Goal: Task Accomplishment & Management: Complete application form

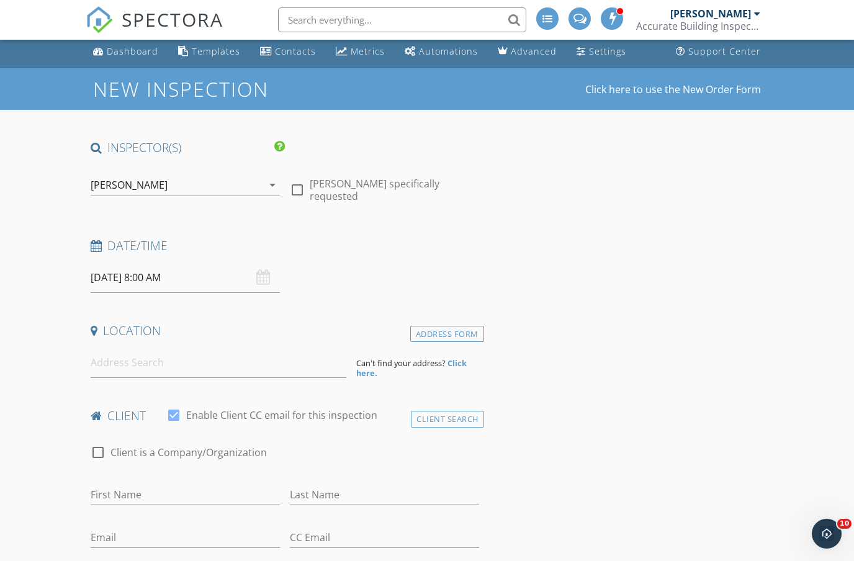
scroll to position [4, 0]
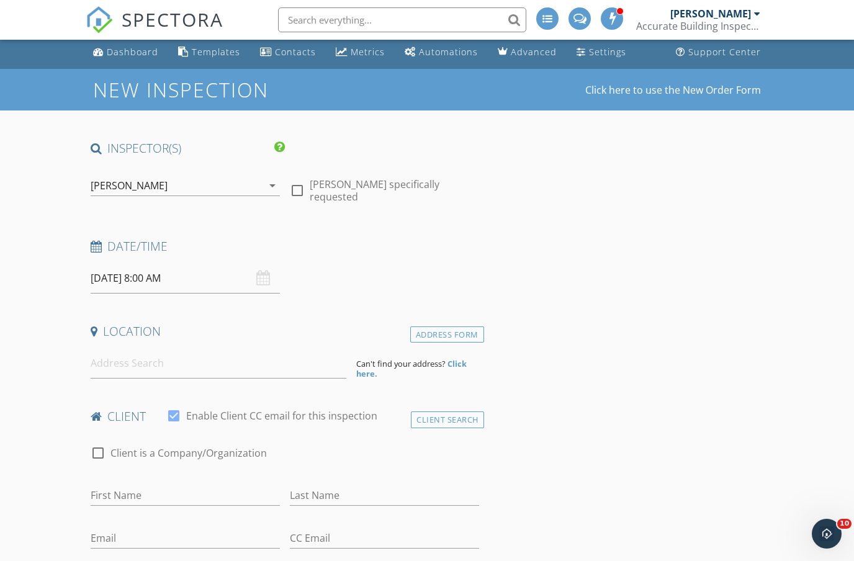
click at [231, 278] on input "[DATE] 8:00 AM" at bounding box center [185, 278] width 189 height 30
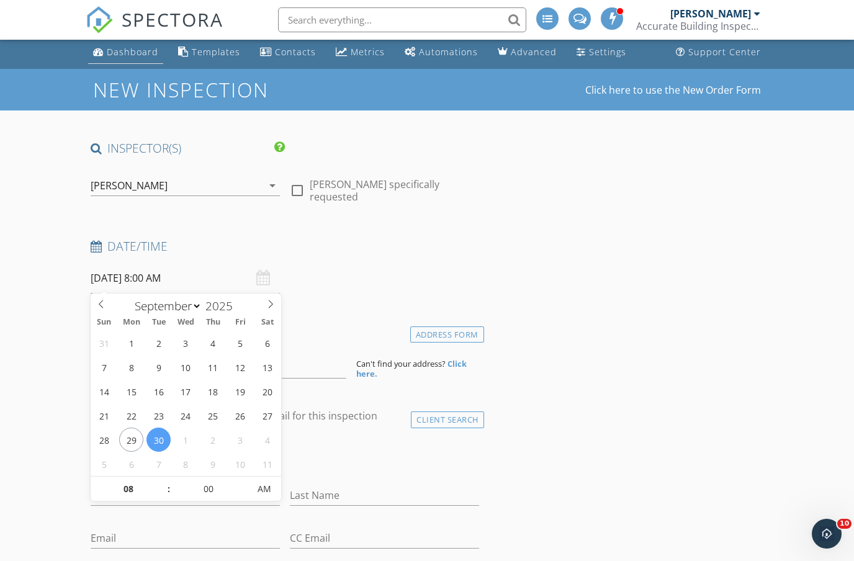
click at [143, 48] on div "Dashboard" at bounding box center [133, 52] width 52 height 12
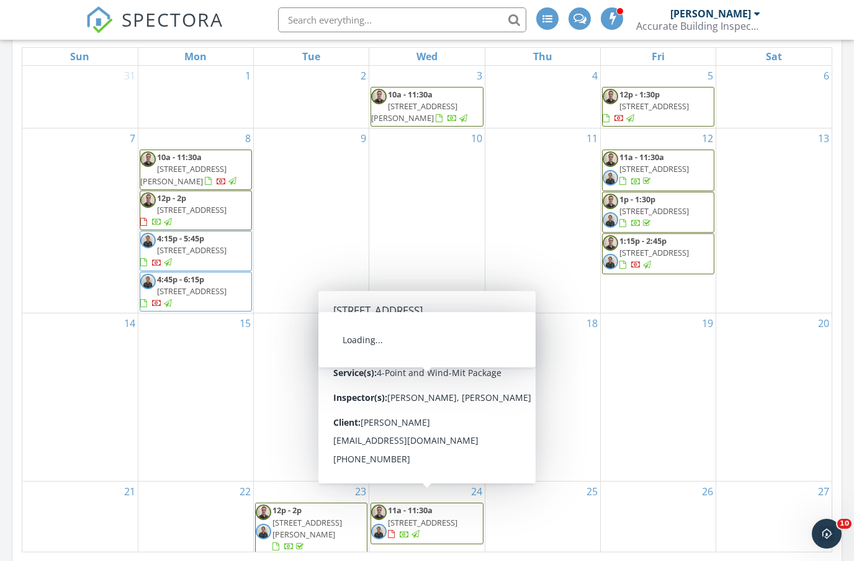
scroll to position [585, 0]
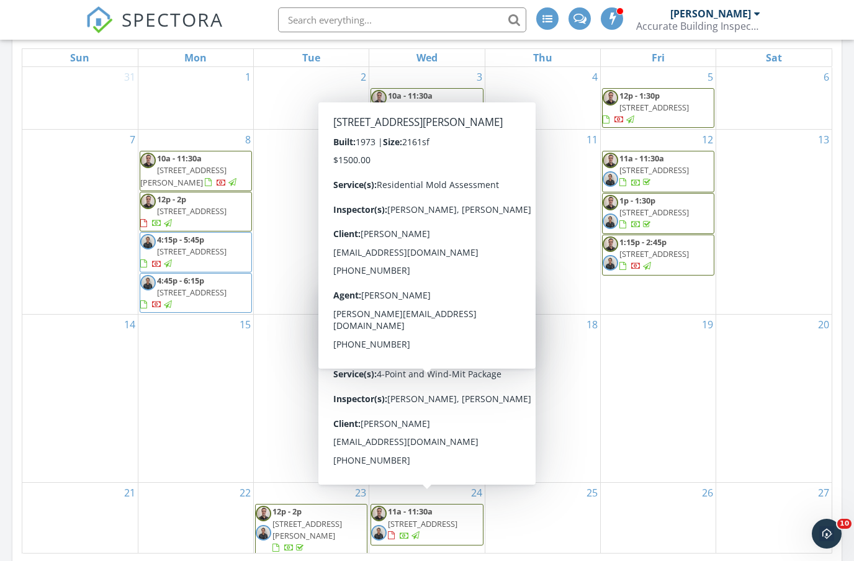
click at [591, 514] on div "25" at bounding box center [542, 520] width 115 height 74
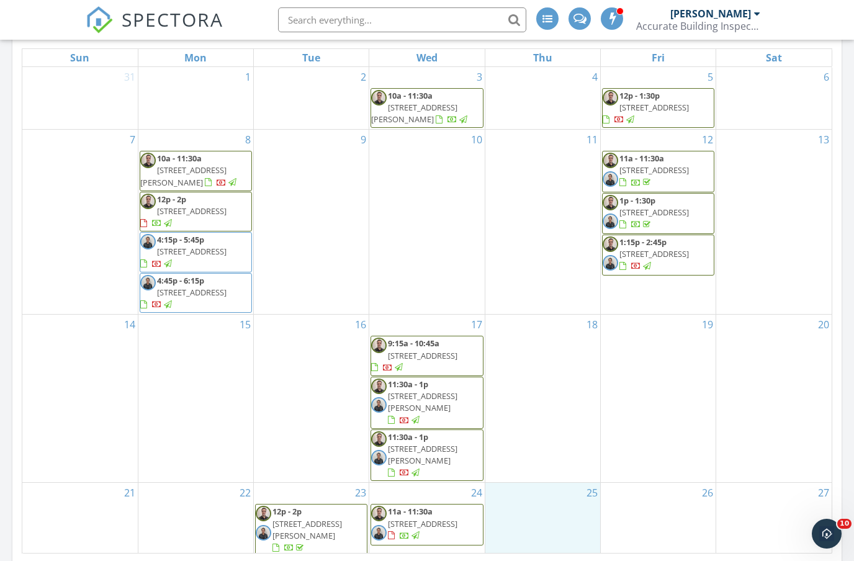
click at [530, 560] on div "Calendar September 2025 today list day week cal wk 4 wk month Sun Mon Tue Wed T…" at bounding box center [426, 265] width 829 height 608
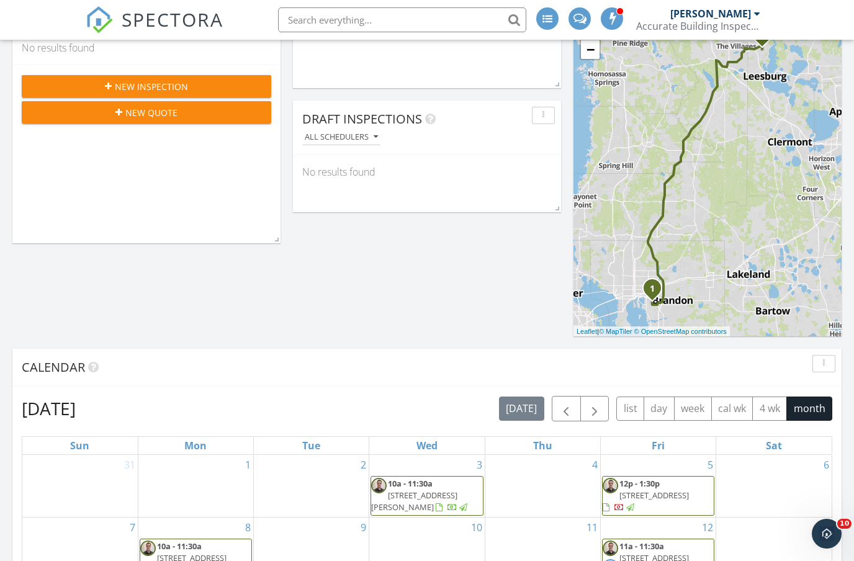
scroll to position [114, 0]
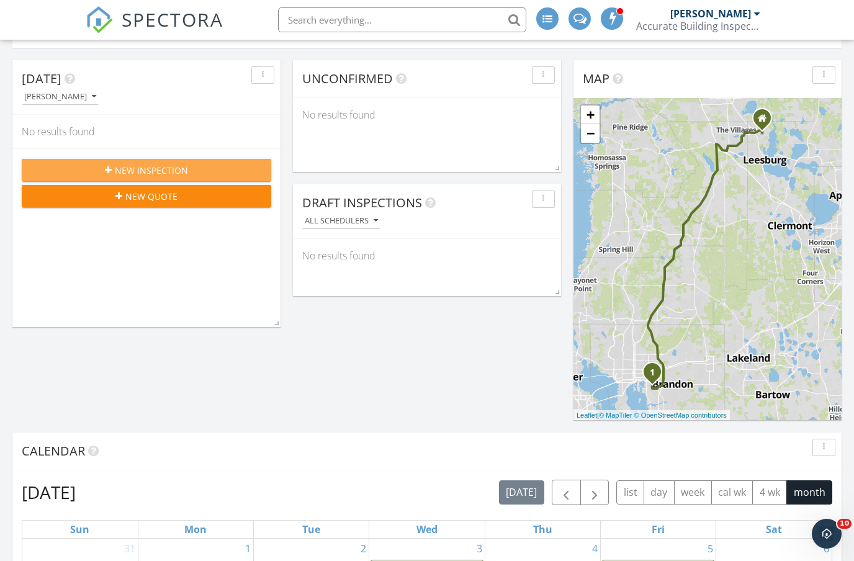
click at [157, 166] on span "New Inspection" at bounding box center [151, 170] width 73 height 13
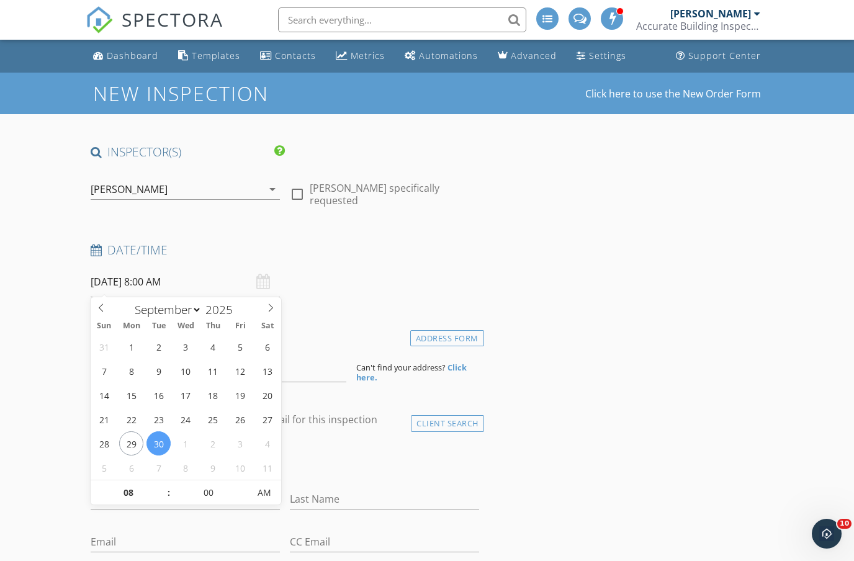
click at [236, 287] on input "[DATE] 8:00 AM" at bounding box center [185, 282] width 189 height 30
type input "[DATE] 8:00 AM"
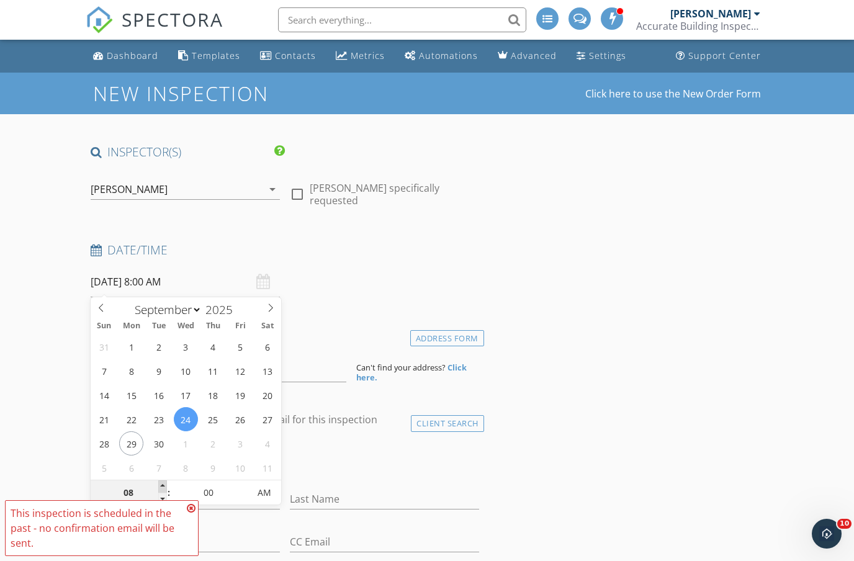
type input "09"
type input "09/24/2025 9:00 AM"
click at [164, 487] on span at bounding box center [162, 486] width 9 height 12
type input "10"
type input "09/24/2025 10:00 AM"
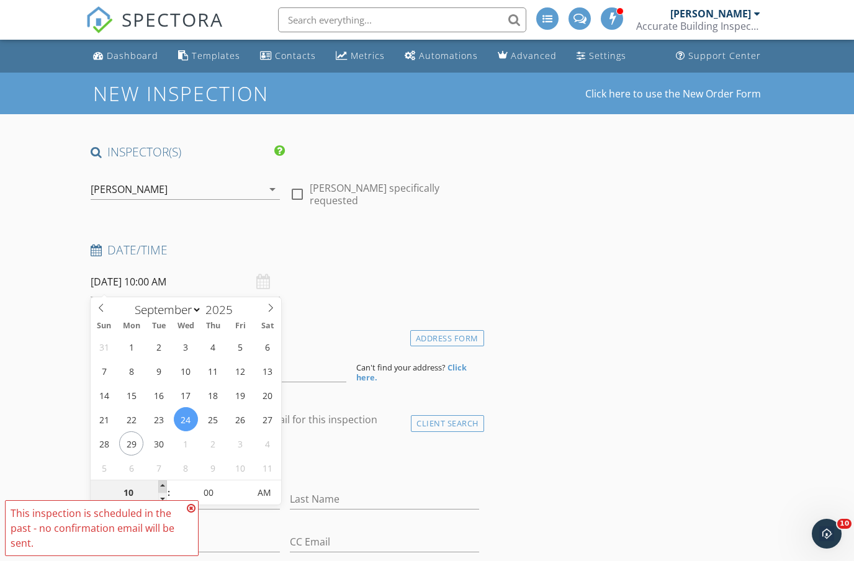
click at [164, 487] on span at bounding box center [162, 486] width 9 height 12
type input "11"
type input "09/24/2025 11:00 AM"
click at [164, 487] on span at bounding box center [162, 486] width 9 height 12
type input "12"
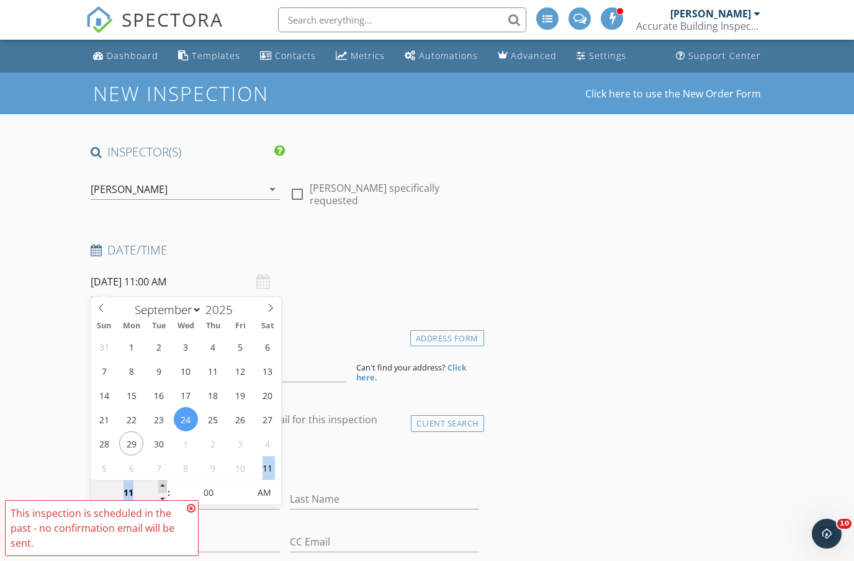
type input "09/24/2025 12:00 PM"
click at [164, 487] on span at bounding box center [162, 486] width 9 height 12
type input "11"
click at [161, 498] on span at bounding box center [162, 499] width 9 height 12
type input "09/24/2025 11:00 PM"
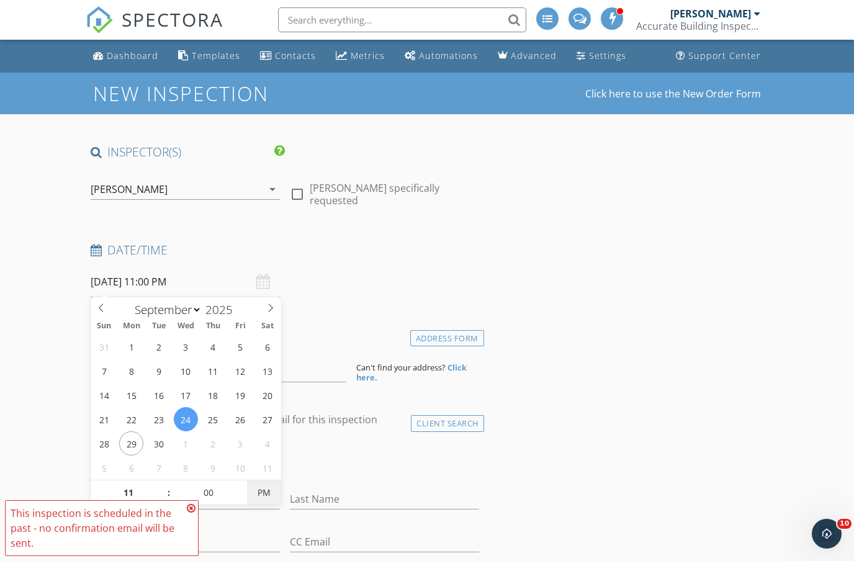
click at [248, 487] on span "PM" at bounding box center [264, 492] width 34 height 25
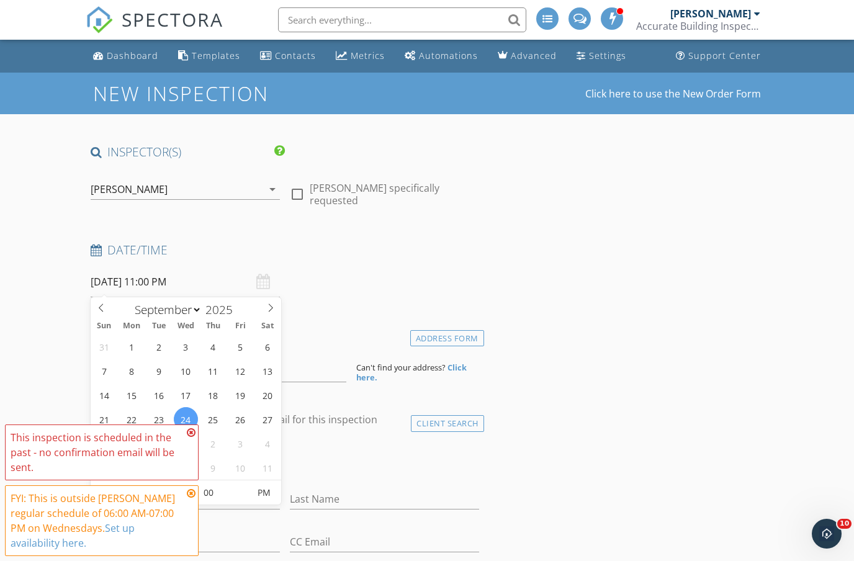
click at [192, 493] on icon at bounding box center [191, 493] width 9 height 10
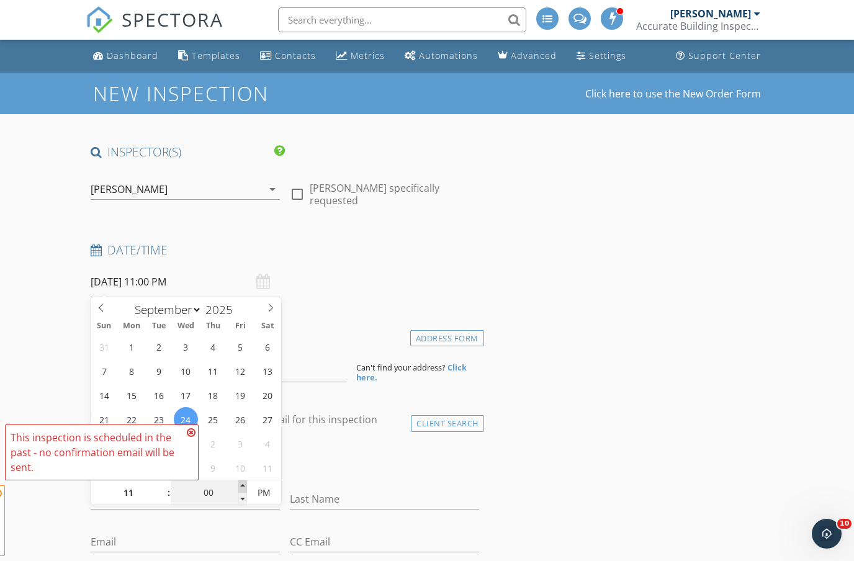
type input "05"
type input "09/24/2025 11:05 PM"
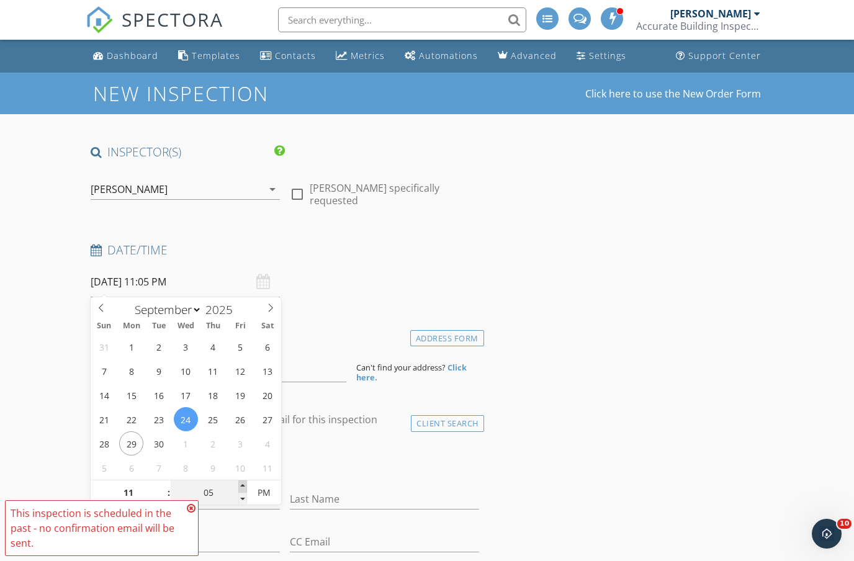
click at [241, 487] on span at bounding box center [242, 486] width 9 height 12
type input "10"
type input "09/24/2025 11:10 PM"
click at [241, 487] on span at bounding box center [242, 486] width 9 height 12
type input "15"
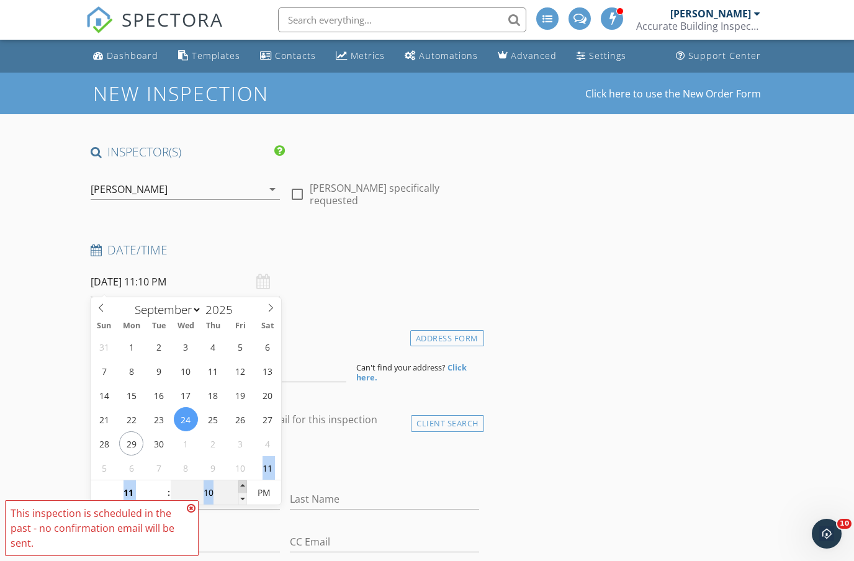
type input "09/24/2025 11:15 PM"
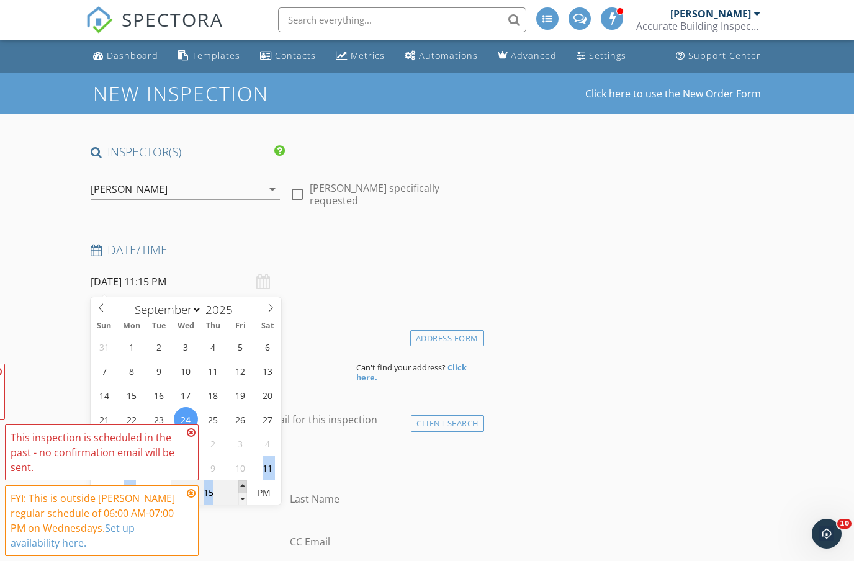
click at [241, 487] on span at bounding box center [242, 486] width 9 height 12
type input "20"
type input "09/24/2025 11:20 PM"
click at [241, 487] on span at bounding box center [242, 486] width 9 height 12
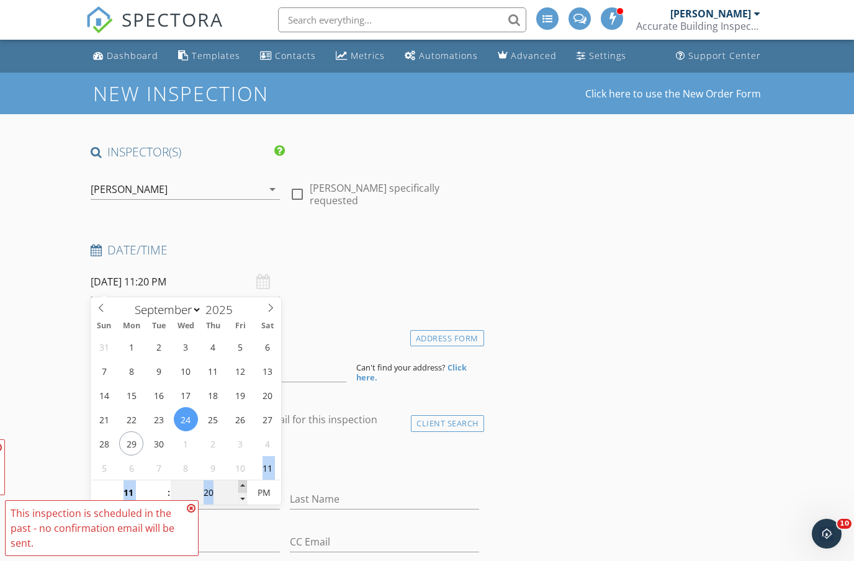
type input "25"
type input "09/24/2025 11:25 PM"
click at [241, 487] on span at bounding box center [242, 486] width 9 height 12
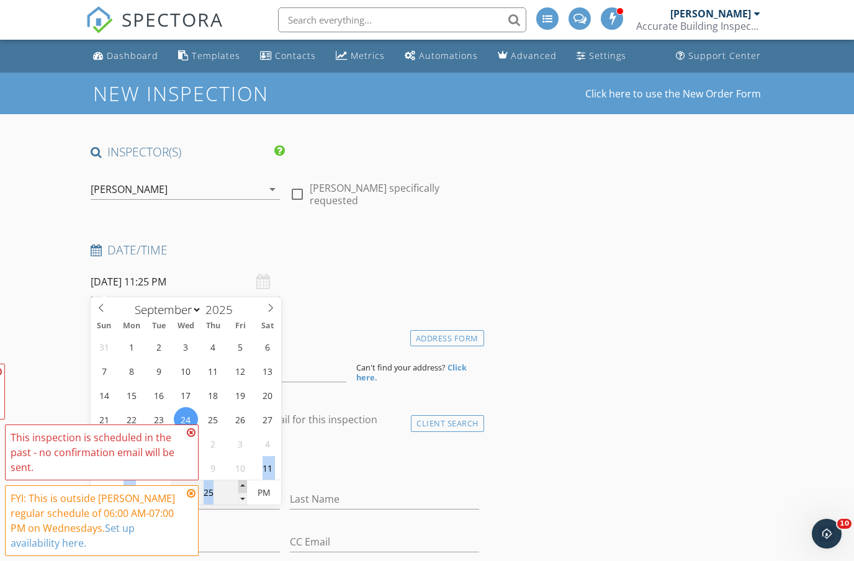
type input "30"
type input "09/24/2025 11:30 PM"
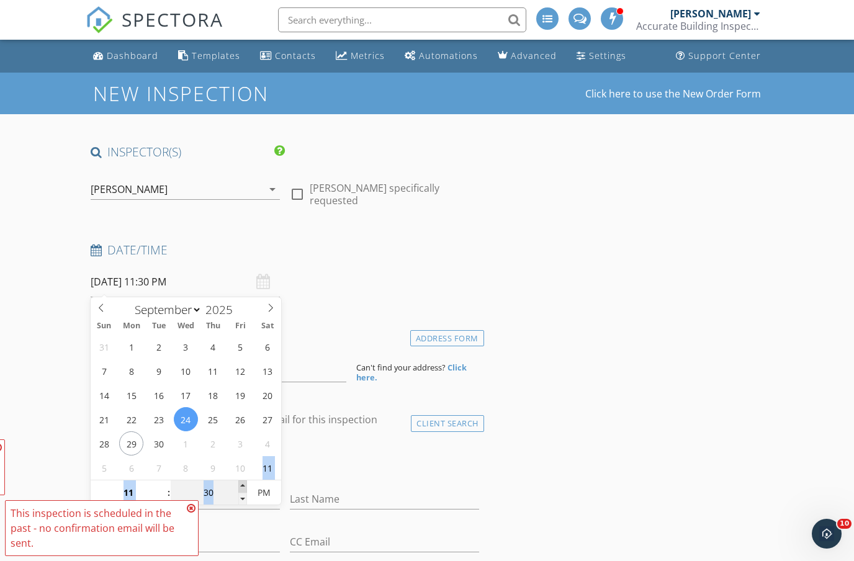
click at [241, 487] on span at bounding box center [242, 486] width 9 height 12
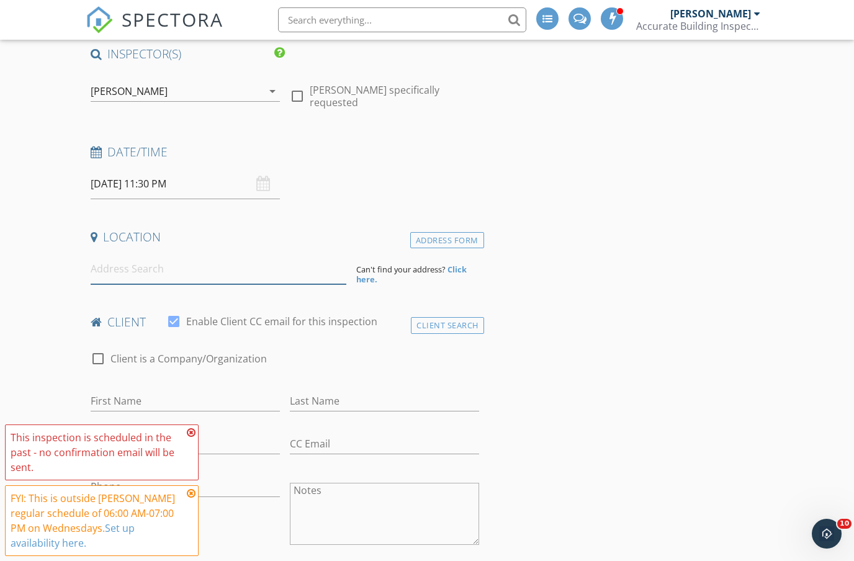
click at [227, 276] on input at bounding box center [219, 269] width 256 height 30
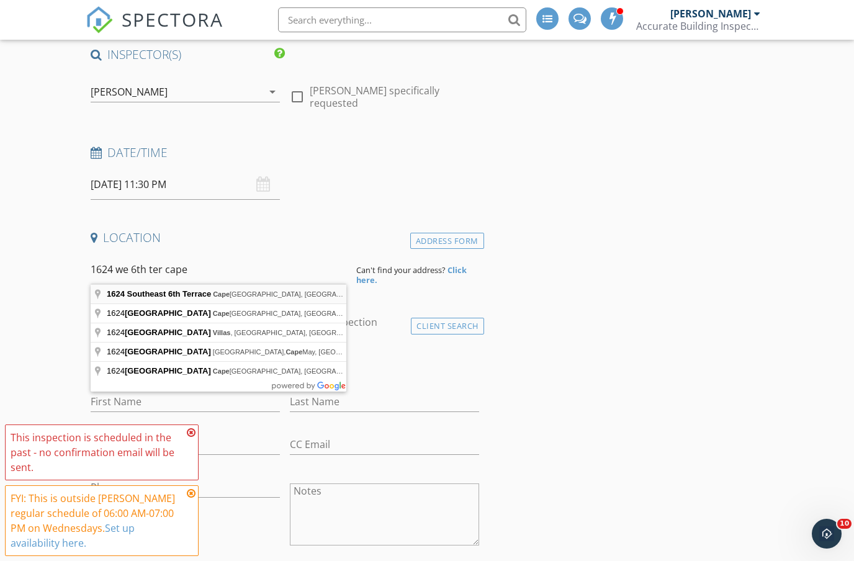
type input "1624 Southeast 6th Terrace, Cape Coral, FL, USA"
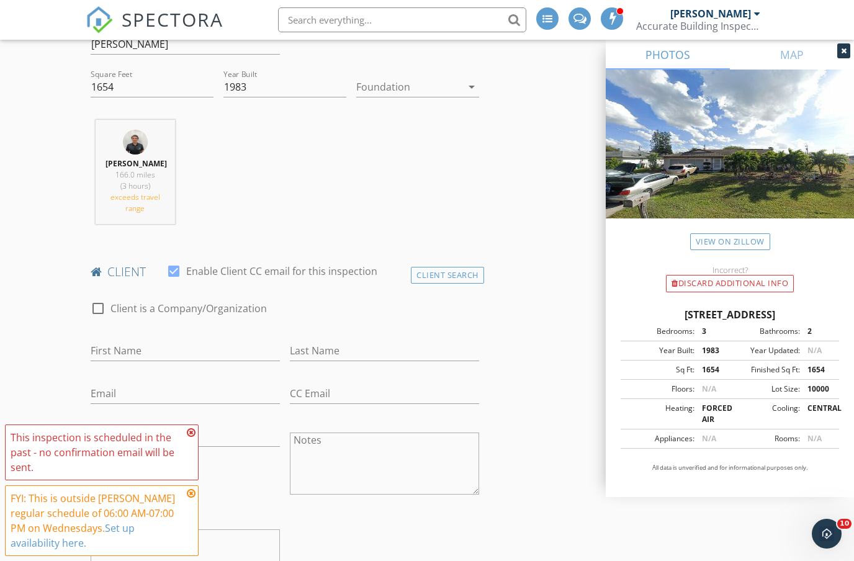
scroll to position [443, 0]
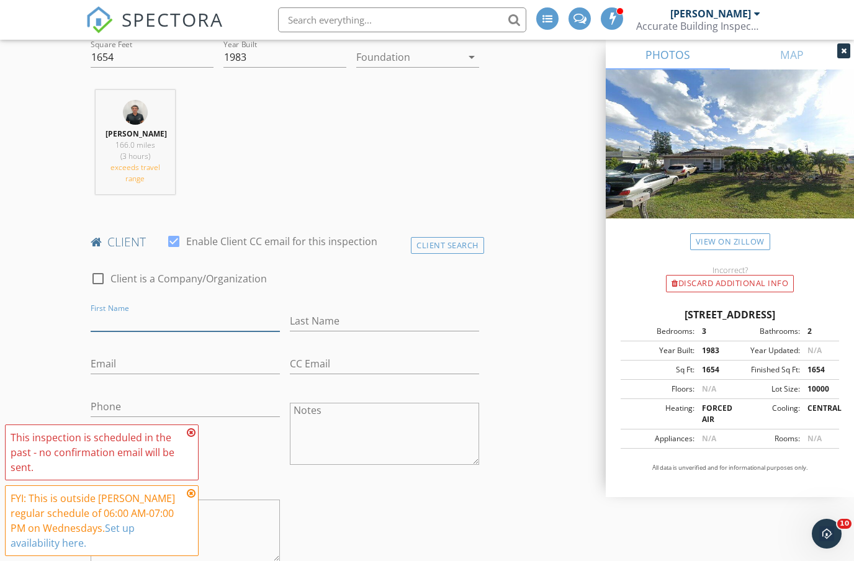
click at [162, 330] on input "First Name" at bounding box center [185, 321] width 189 height 20
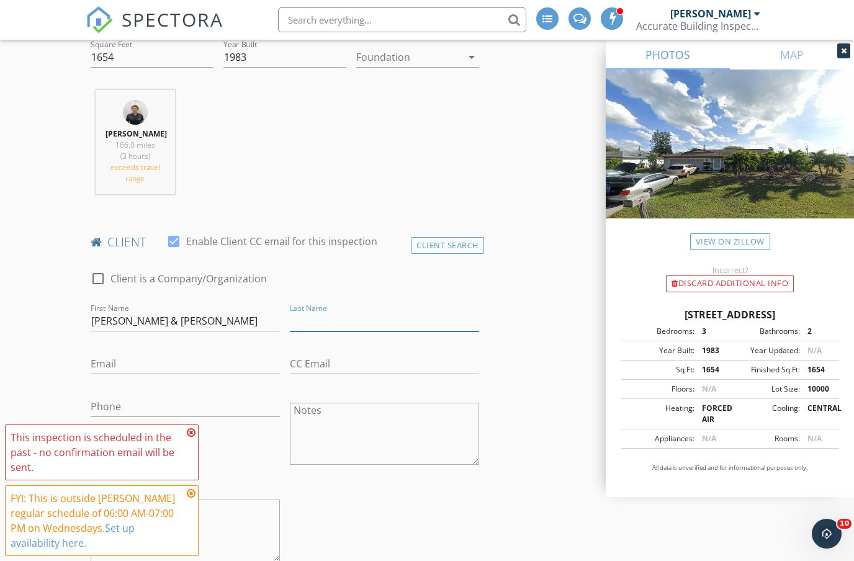
click at [329, 331] on input "Last Name" at bounding box center [384, 321] width 189 height 20
drag, startPoint x: 202, startPoint y: 333, endPoint x: 123, endPoint y: 331, distance: 78.8
click at [123, 331] on input "Hector & Yenny" at bounding box center [185, 321] width 189 height 20
click at [89, 331] on div "First Name Hector & Yenny" at bounding box center [185, 322] width 199 height 43
click at [176, 330] on input "Hector & Yenny" at bounding box center [185, 321] width 189 height 20
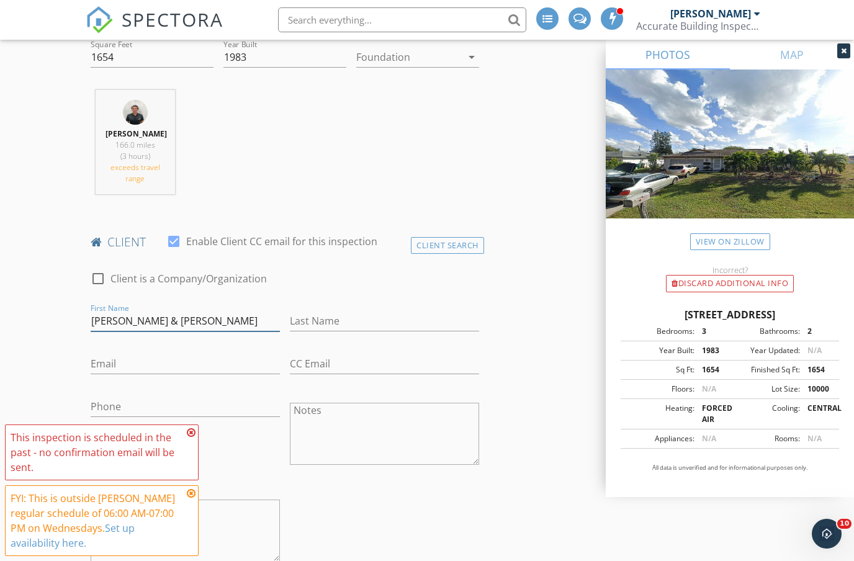
drag, startPoint x: 176, startPoint y: 330, endPoint x: 88, endPoint y: 331, distance: 88.1
click at [88, 331] on div "First Name Hector & Yenny" at bounding box center [185, 322] width 199 height 43
type input "Hector Favio"
type input "Ramos"
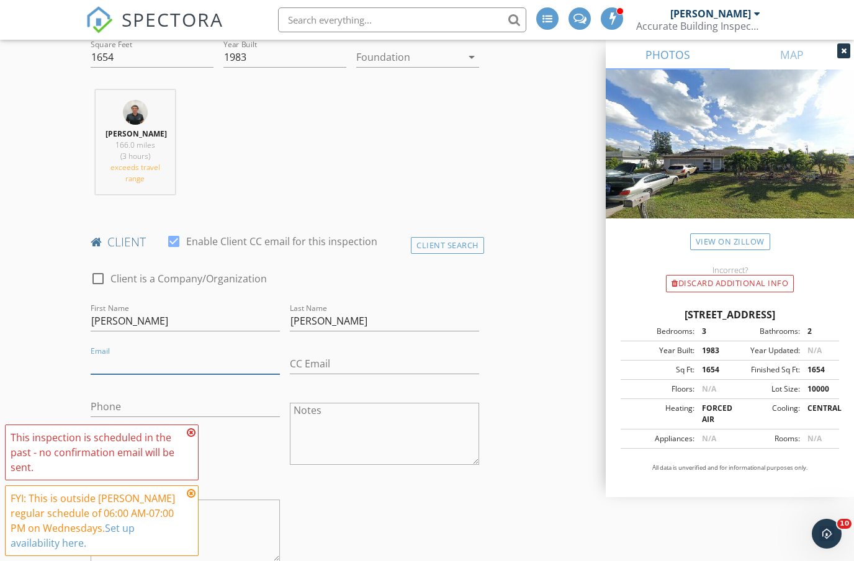
click at [137, 373] on input "Email" at bounding box center [185, 364] width 189 height 20
paste input "wuaymilena@hotmail.com"
type input "wuaymilena@hotmail.com"
click at [131, 417] on input "Phone" at bounding box center [185, 407] width 189 height 20
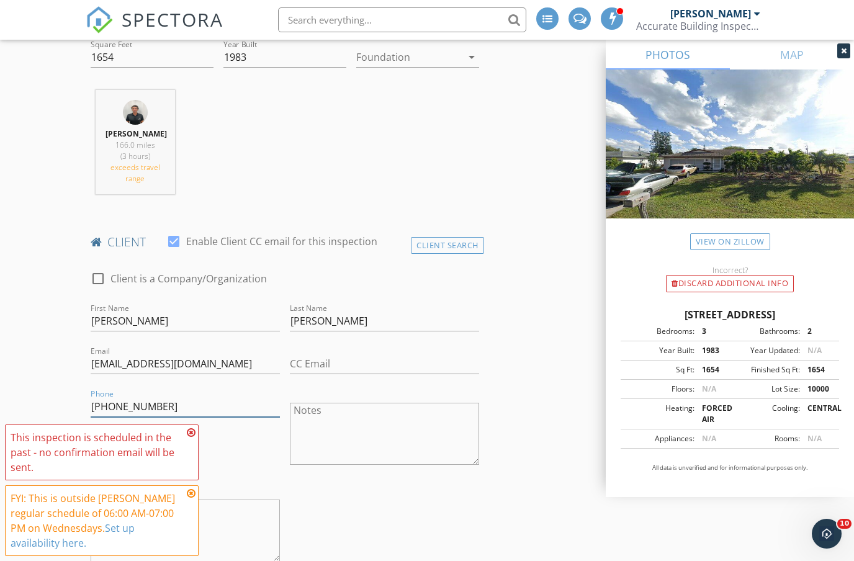
type input "239-645-1948"
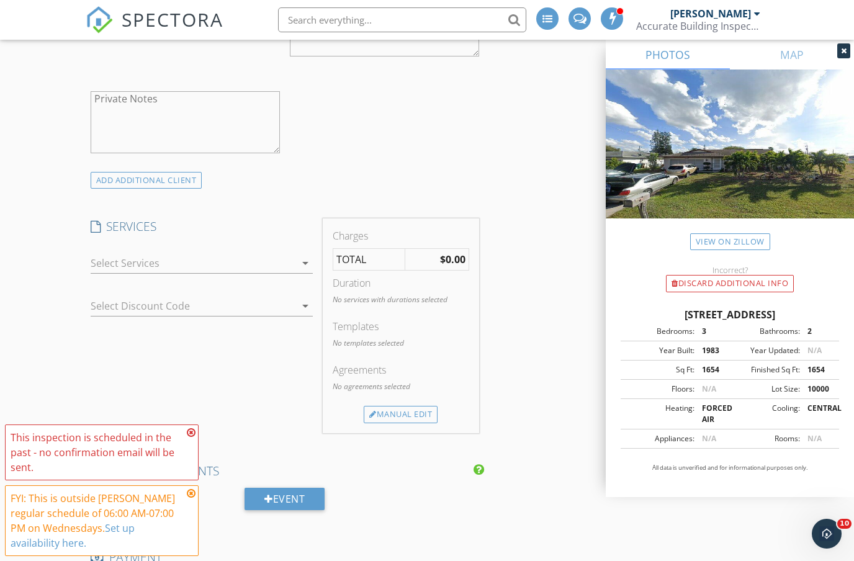
scroll to position [861, 0]
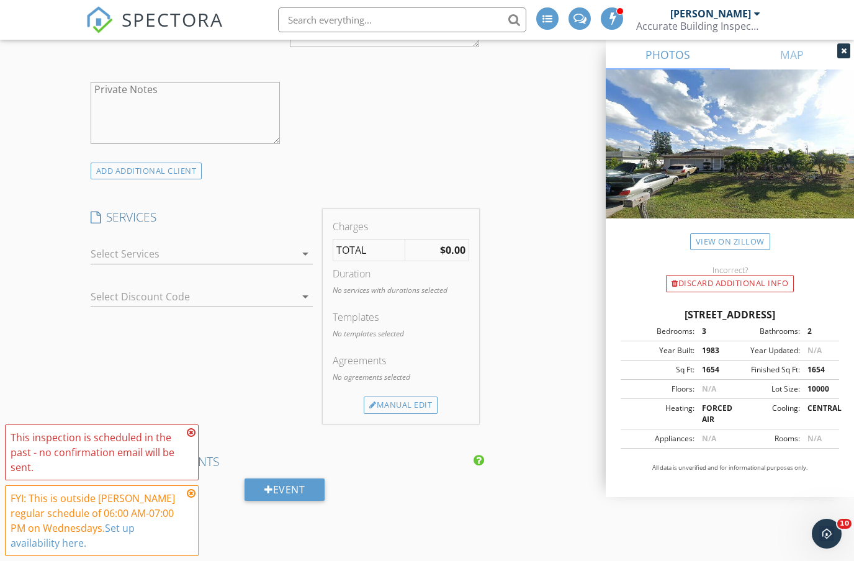
click at [302, 261] on icon "arrow_drop_down" at bounding box center [305, 253] width 15 height 15
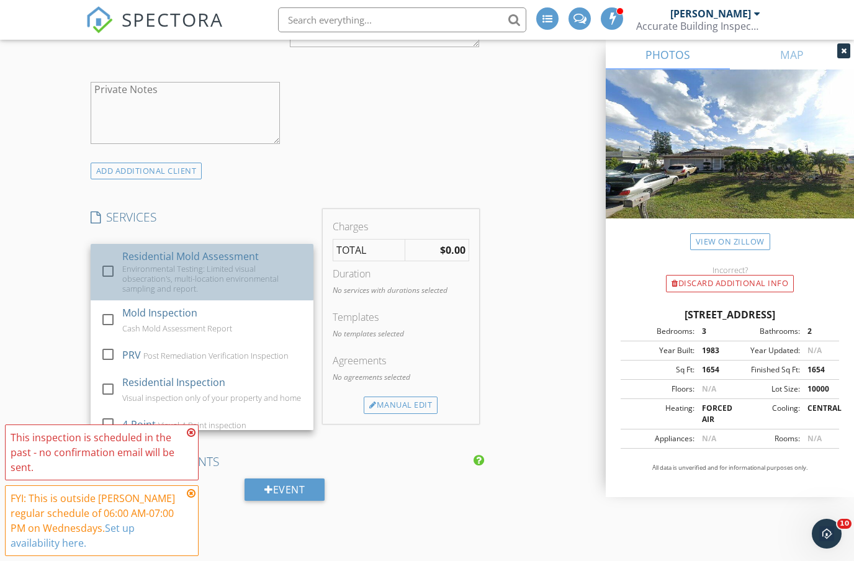
click at [250, 289] on div "Environmental Testing: Limited visual obsecration's, multi-location environment…" at bounding box center [212, 279] width 181 height 30
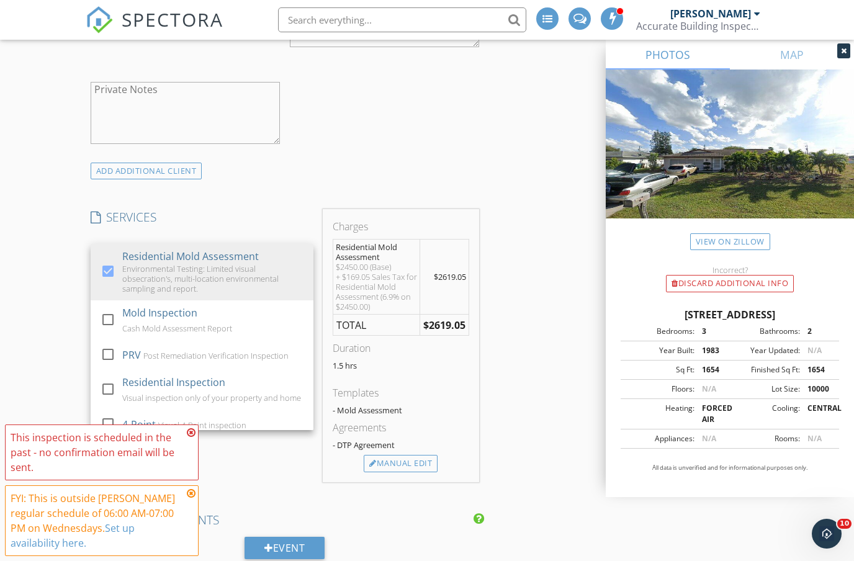
click at [529, 258] on div "INSPECTOR(S) check_box Wesley Williford PRIMARY check_box_outline_blank Guiller…" at bounding box center [427, 454] width 683 height 2343
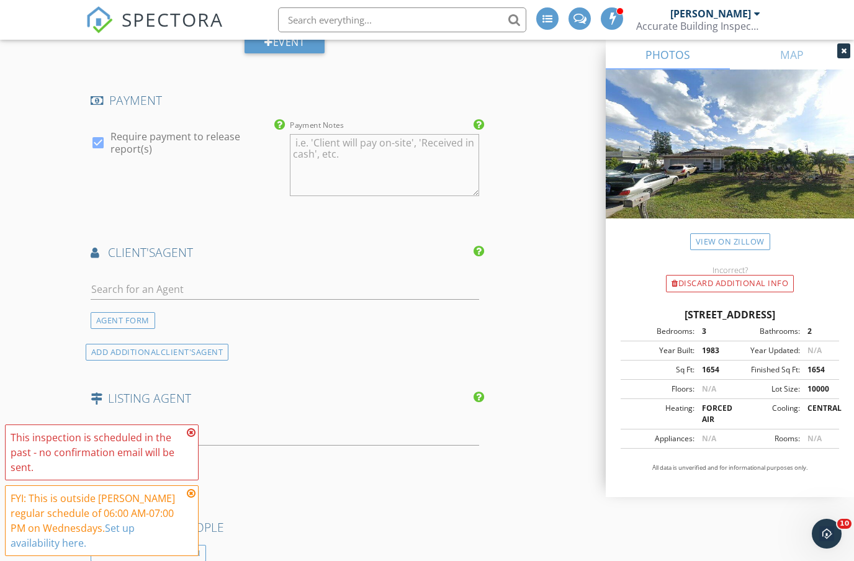
scroll to position [1376, 0]
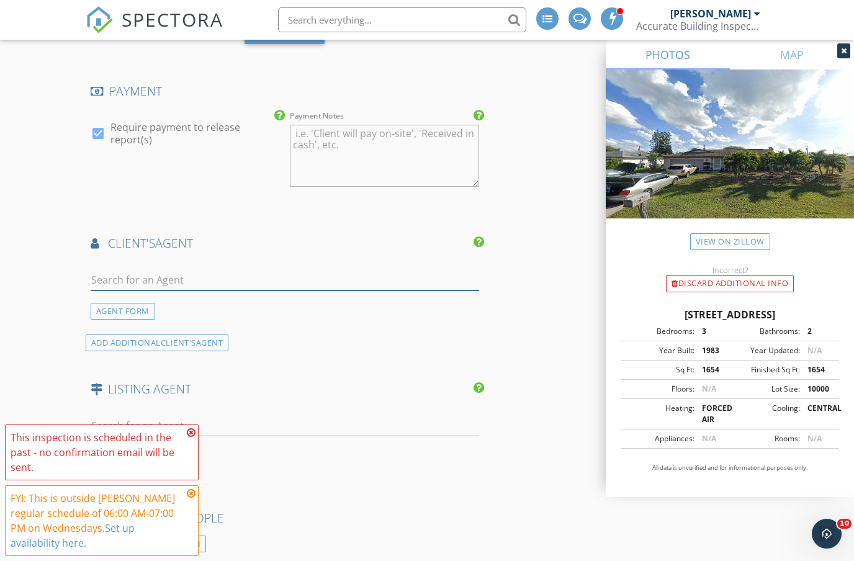
click at [270, 288] on input "text" at bounding box center [285, 280] width 388 height 20
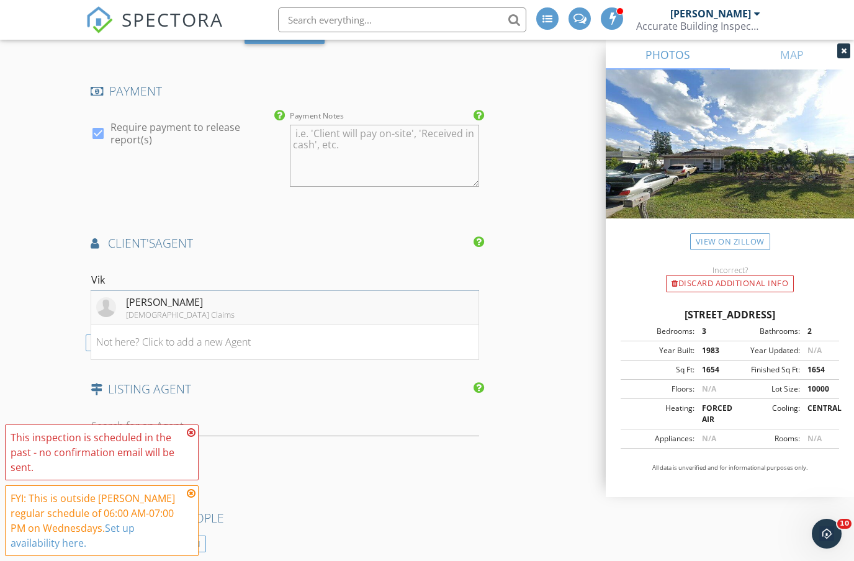
type input "Vik"
click at [228, 321] on li "Viktor Iron Guard Claims" at bounding box center [284, 307] width 387 height 35
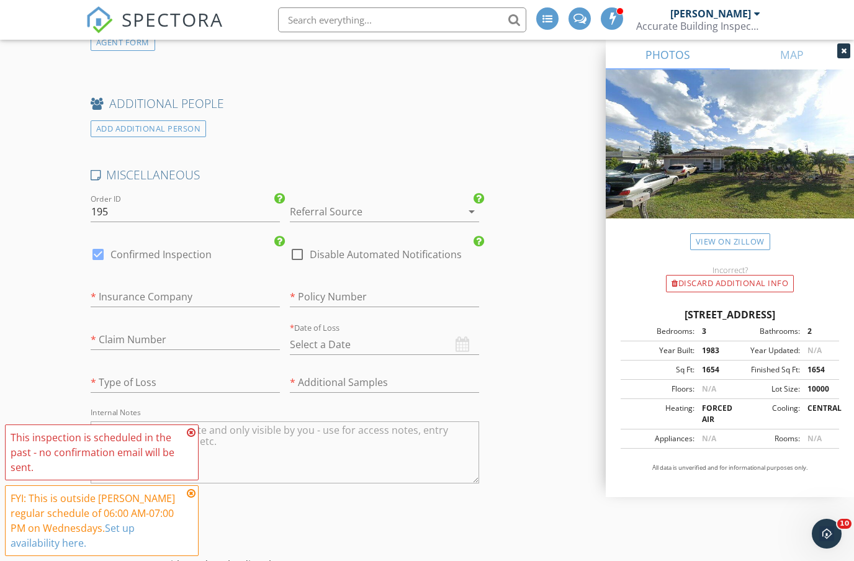
scroll to position [2071, 0]
click at [191, 305] on input "text" at bounding box center [185, 296] width 189 height 20
type input "I"
type input "Slide Insurance"
click at [341, 296] on input "text" at bounding box center [384, 296] width 189 height 20
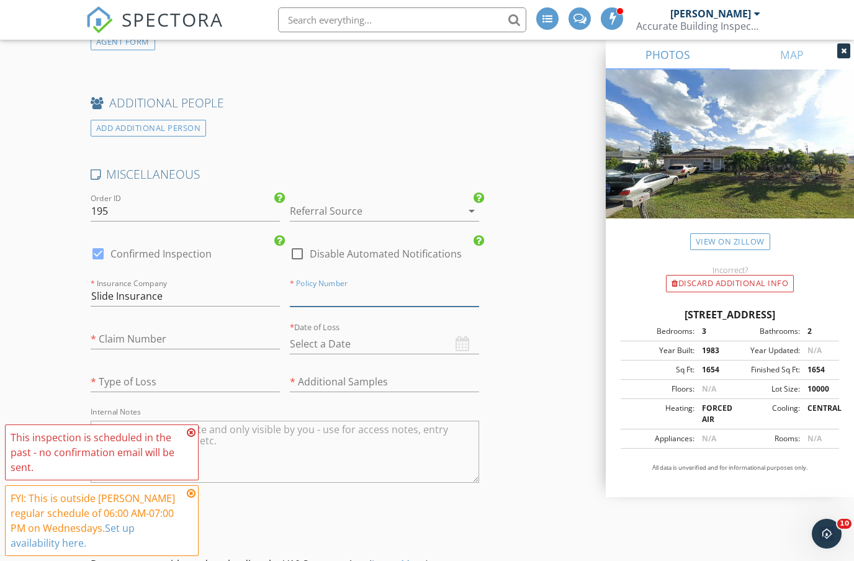
paste input "H3FL000113788"
type input "H3FL000113788"
drag, startPoint x: 512, startPoint y: 431, endPoint x: 42, endPoint y: 268, distance: 497.7
click at [127, 349] on input "text" at bounding box center [185, 339] width 189 height 20
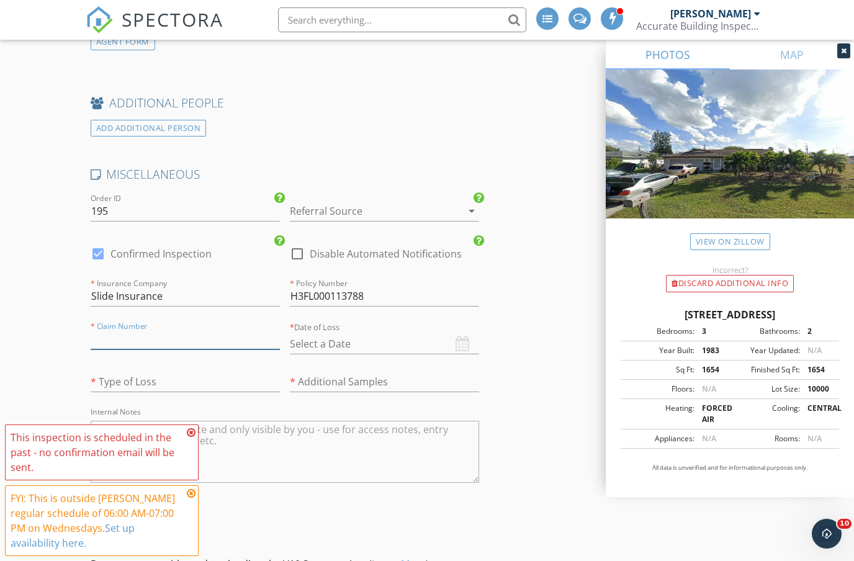
paste input "202509032032"
type input "202509032032"
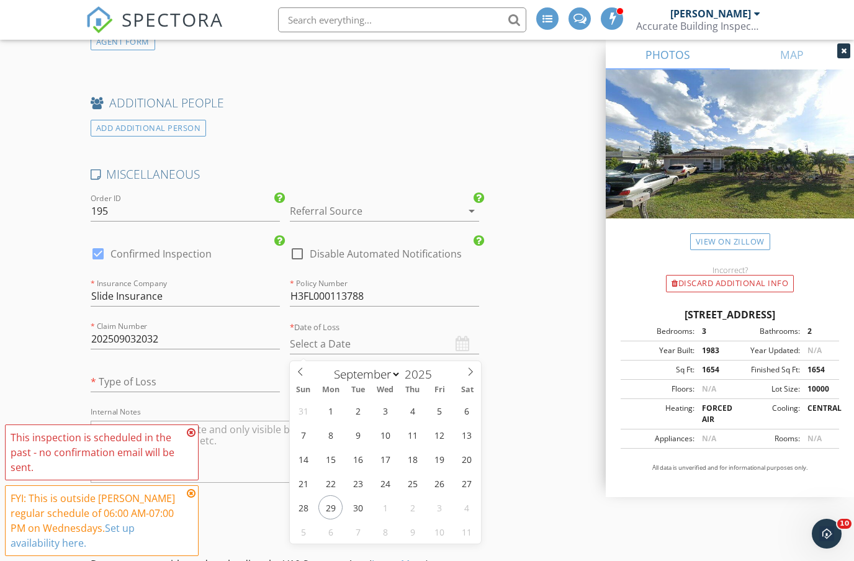
click at [333, 354] on input "text" at bounding box center [384, 344] width 189 height 20
type input "09/20/2025"
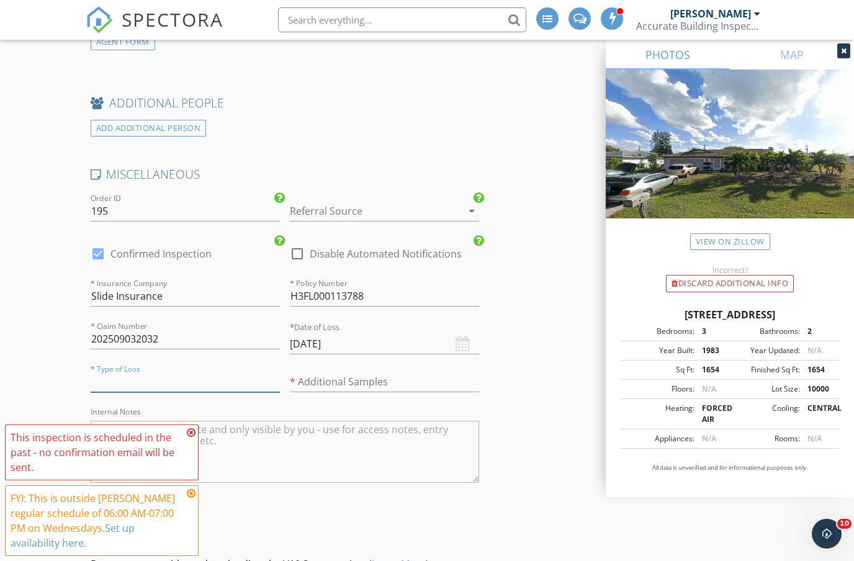
click at [124, 388] on input "text" at bounding box center [185, 382] width 189 height 20
type input "P Trap Leak"
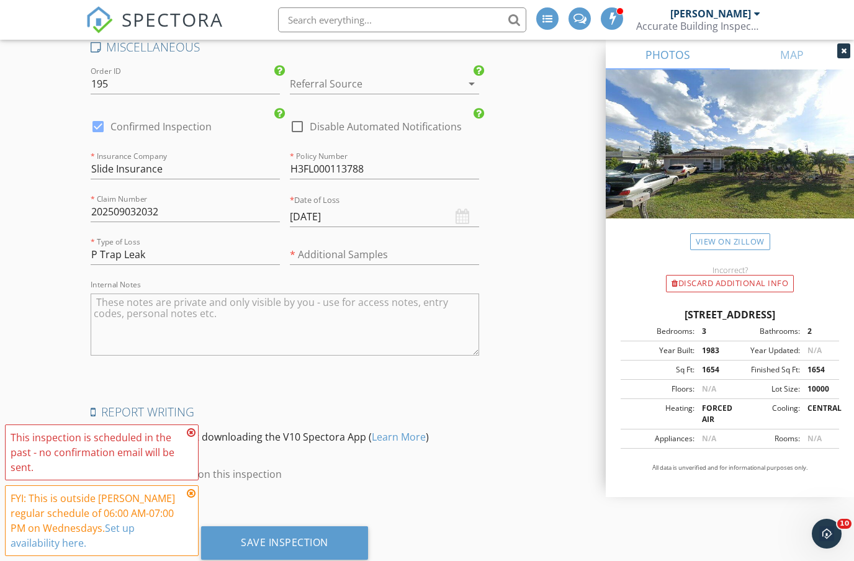
scroll to position [2197, 0]
click at [194, 437] on icon at bounding box center [191, 433] width 9 height 10
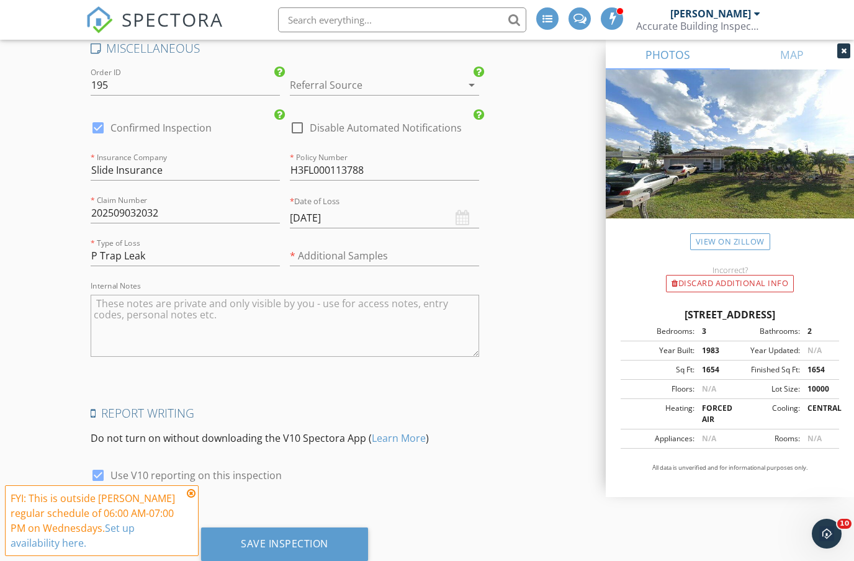
click at [191, 498] on icon at bounding box center [191, 493] width 9 height 10
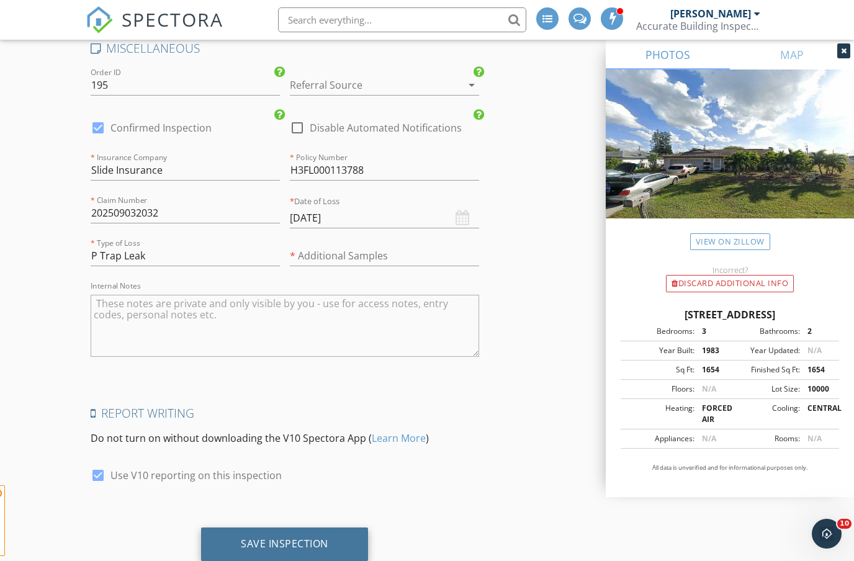
click at [258, 543] on div "Save Inspection" at bounding box center [284, 543] width 87 height 12
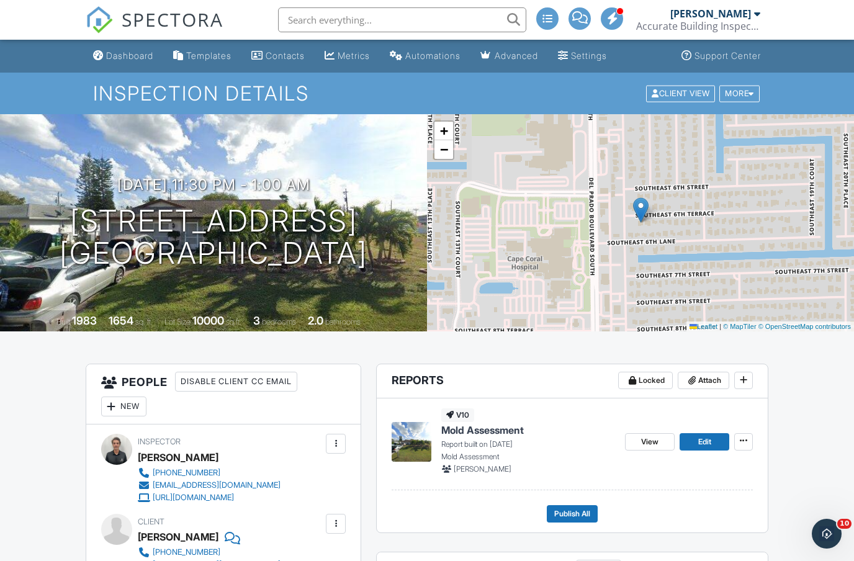
click at [127, 65] on link "Dashboard" at bounding box center [123, 56] width 70 height 23
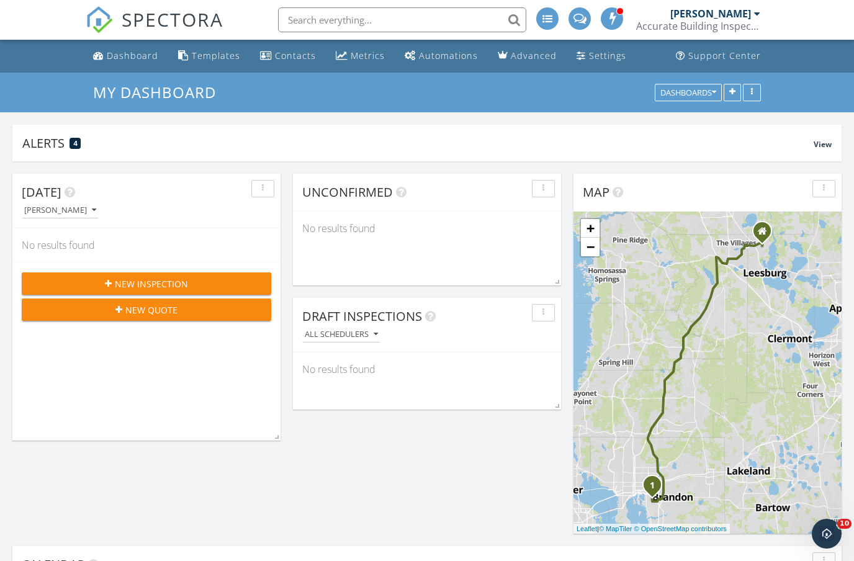
scroll to position [6, 6]
